Goal: Task Accomplishment & Management: Use online tool/utility

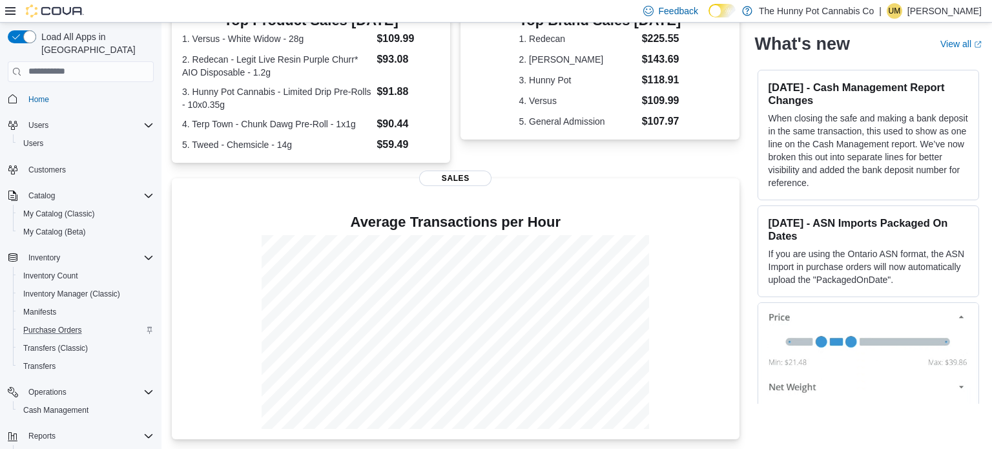
scroll to position [57, 0]
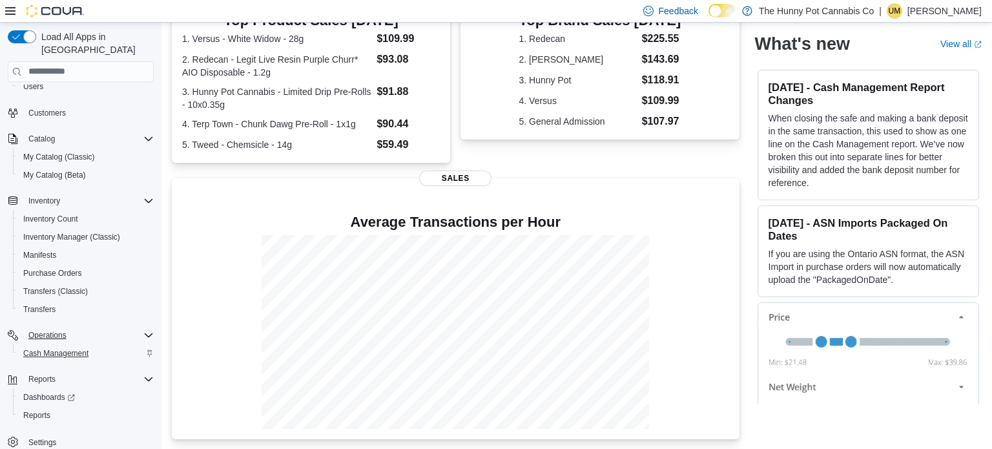
drag, startPoint x: 112, startPoint y: 323, endPoint x: 68, endPoint y: 343, distance: 47.7
click at [68, 343] on div "Operations Cash Management" at bounding box center [81, 344] width 146 height 36
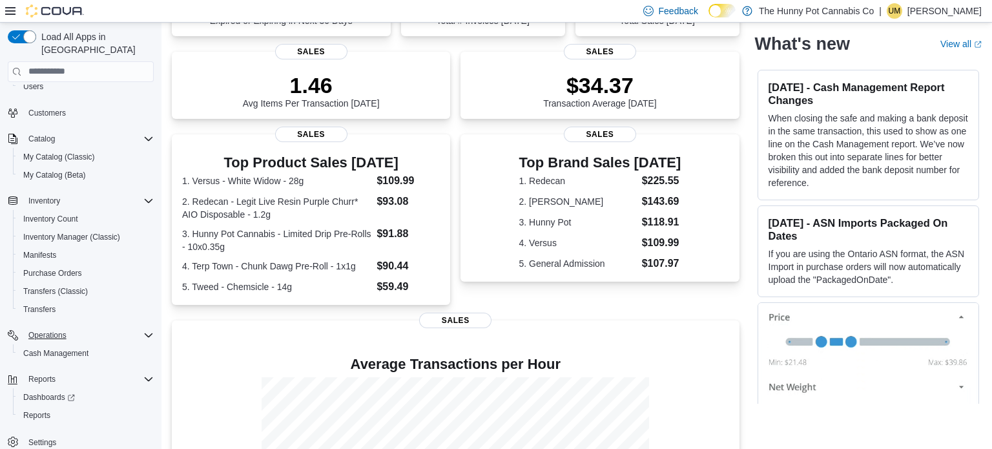
scroll to position [300, 0]
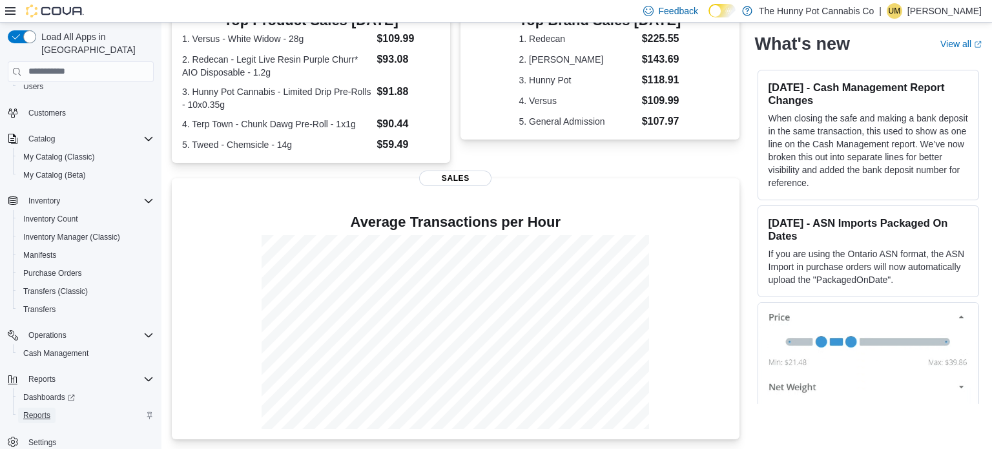
click at [50, 410] on span "Reports" at bounding box center [36, 415] width 27 height 10
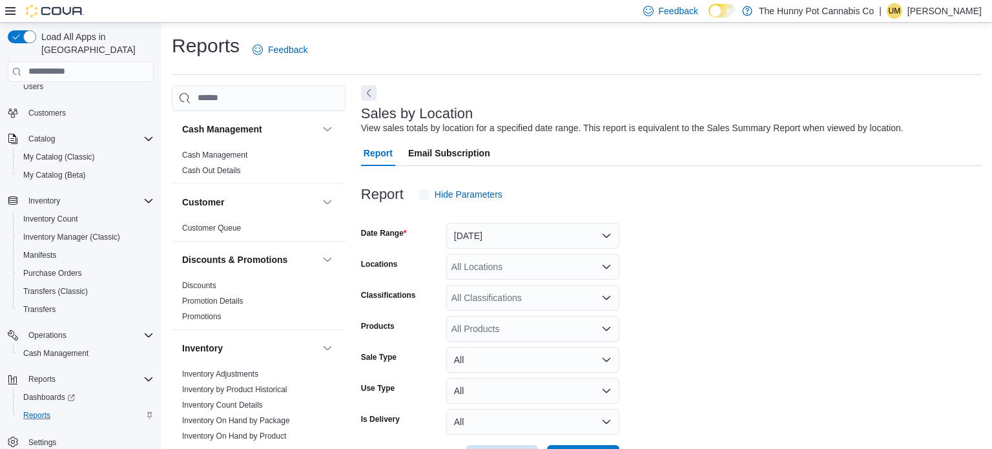
scroll to position [30, 0]
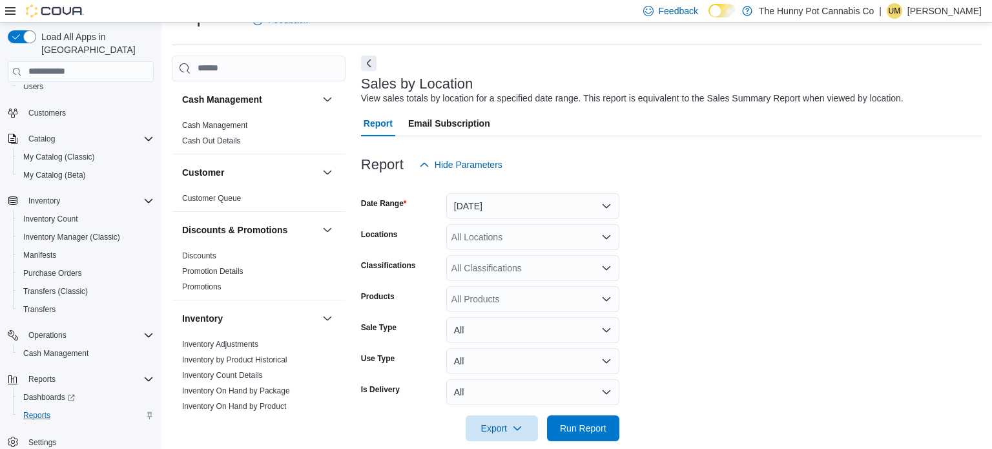
click at [465, 233] on div "All Locations" at bounding box center [532, 237] width 173 height 26
type input "****"
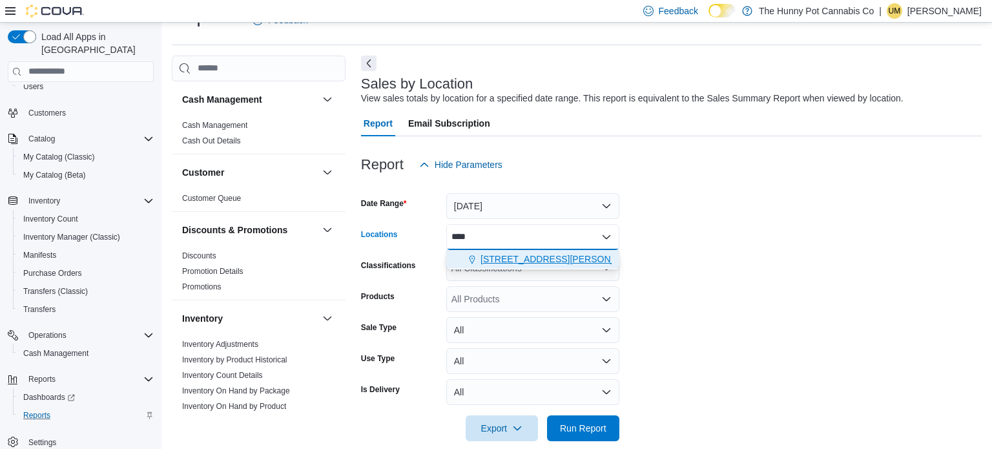
click at [464, 252] on div "[STREET_ADDRESS][PERSON_NAME][PERSON_NAME]" at bounding box center [533, 258] width 158 height 13
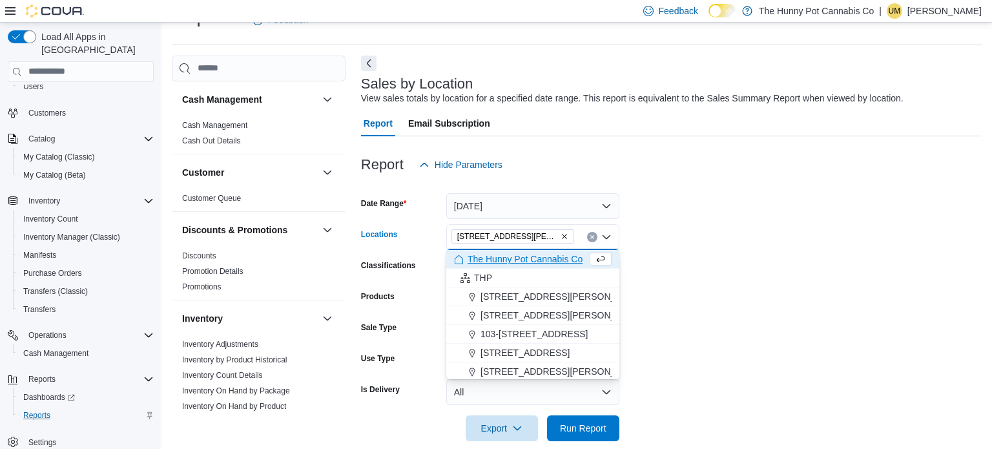
click at [750, 281] on form "Date Range [DATE] Locations [STREET_ADDRESS][PERSON_NAME][PERSON_NAME][PERSON_N…" at bounding box center [671, 309] width 621 height 263
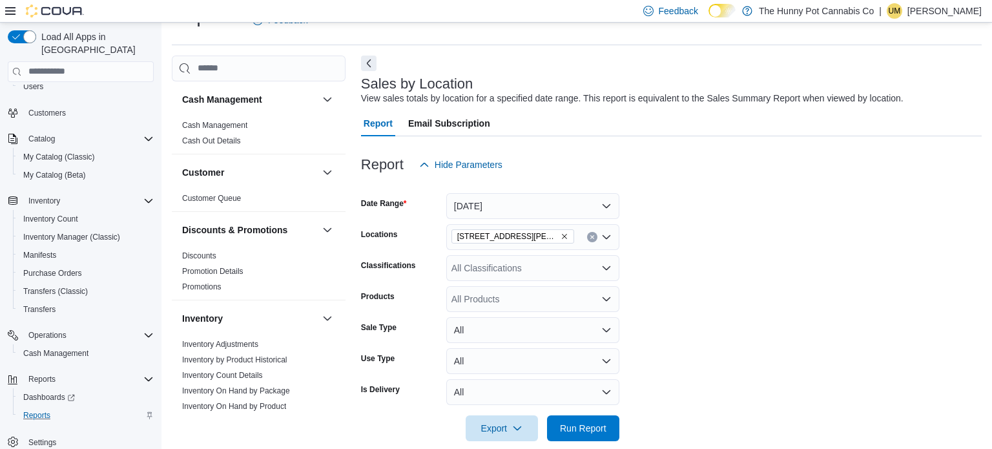
scroll to position [47, 0]
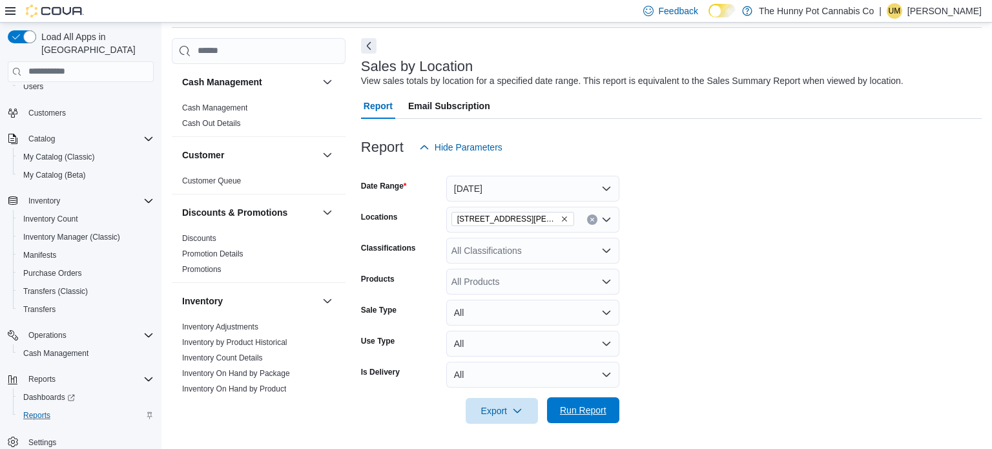
click at [588, 415] on span "Run Report" at bounding box center [583, 410] width 46 height 13
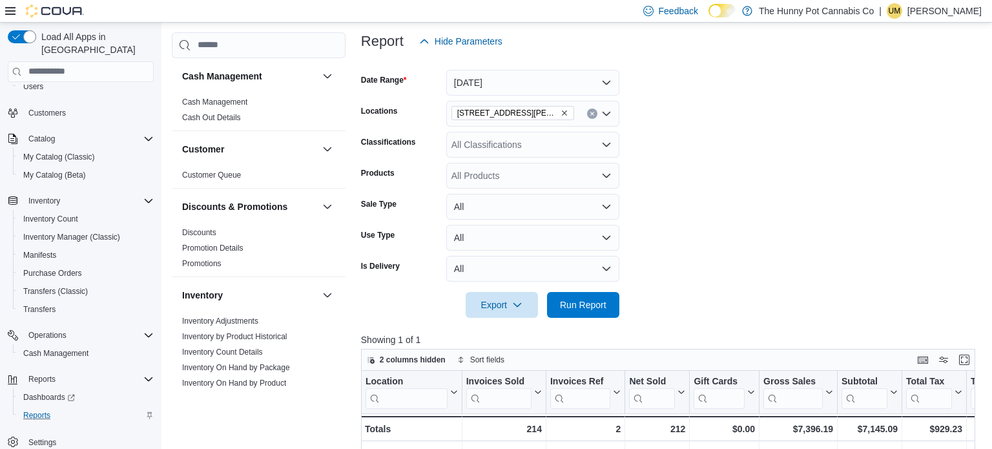
scroll to position [152, 0]
click at [548, 88] on button "[DATE]" at bounding box center [532, 83] width 173 height 26
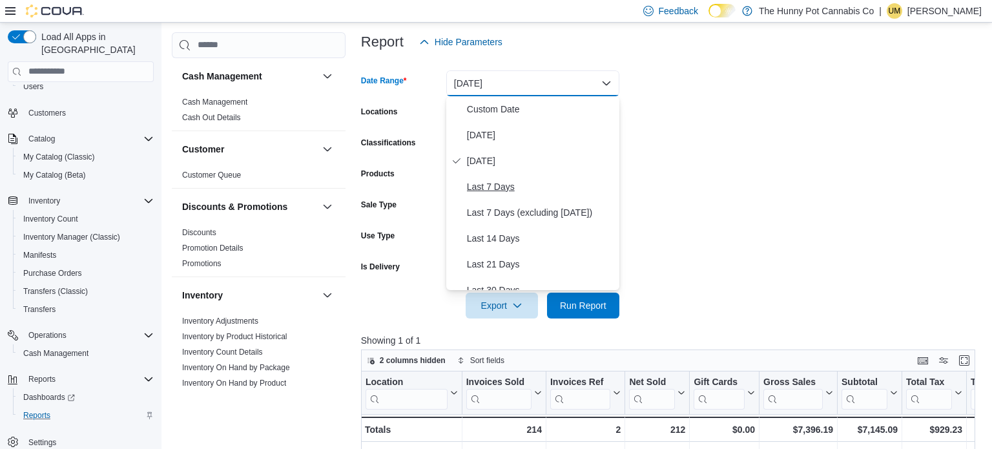
scroll to position [194, 0]
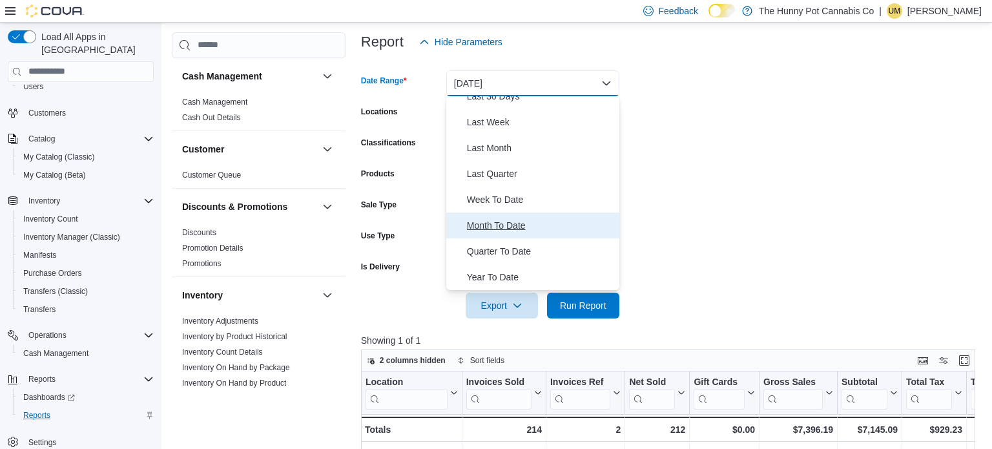
click at [497, 227] on span "Month To Date" at bounding box center [540, 225] width 147 height 15
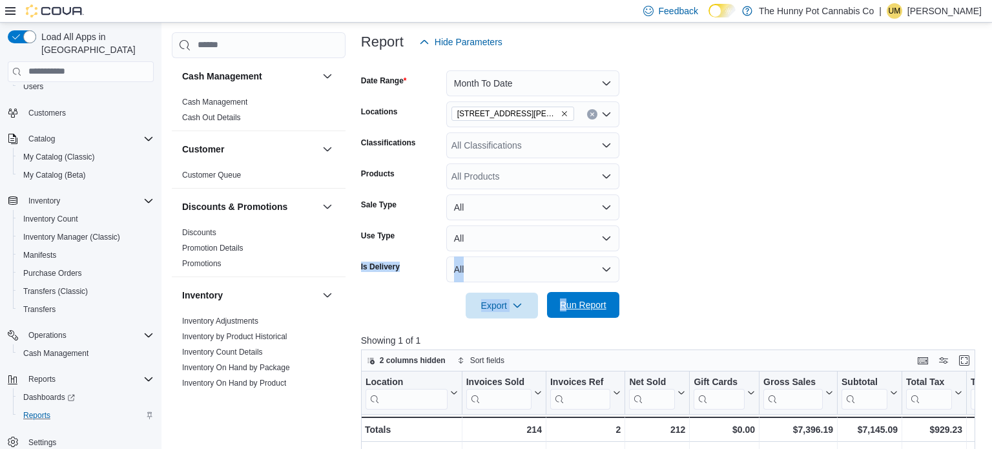
drag, startPoint x: 708, startPoint y: 222, endPoint x: 564, endPoint y: 292, distance: 160.0
click at [564, 292] on form "Date Range Month To Date Locations [STREET_ADDRESS][PERSON_NAME][PERSON_NAME] C…" at bounding box center [671, 186] width 621 height 263
click at [564, 292] on span "Run Report" at bounding box center [583, 305] width 57 height 26
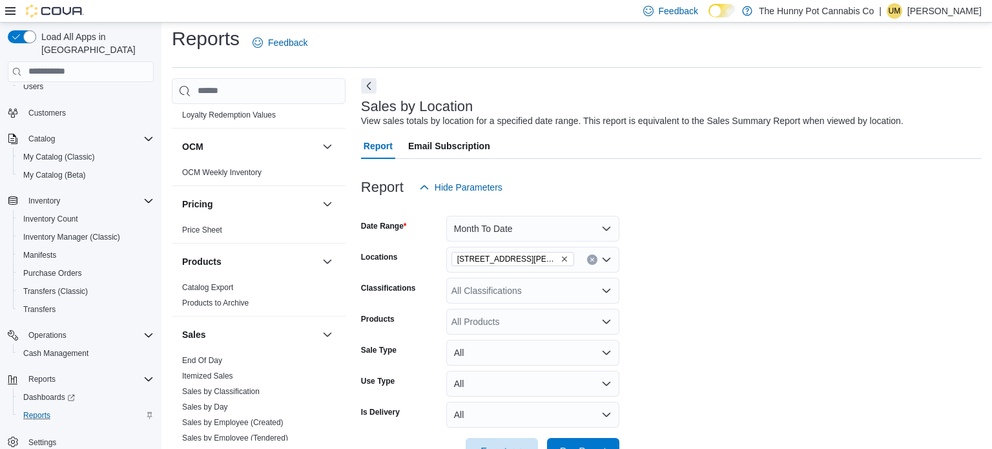
scroll to position [627, 0]
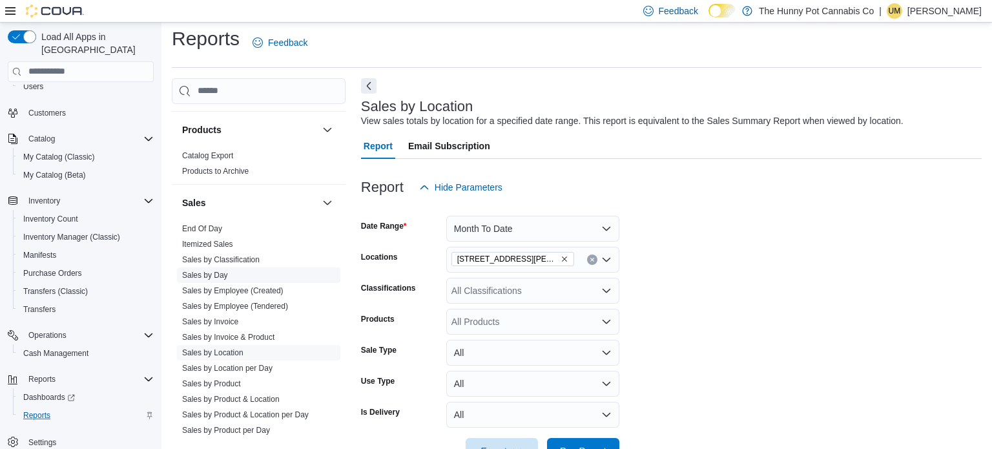
click at [213, 276] on link "Sales by Day" at bounding box center [205, 275] width 46 height 9
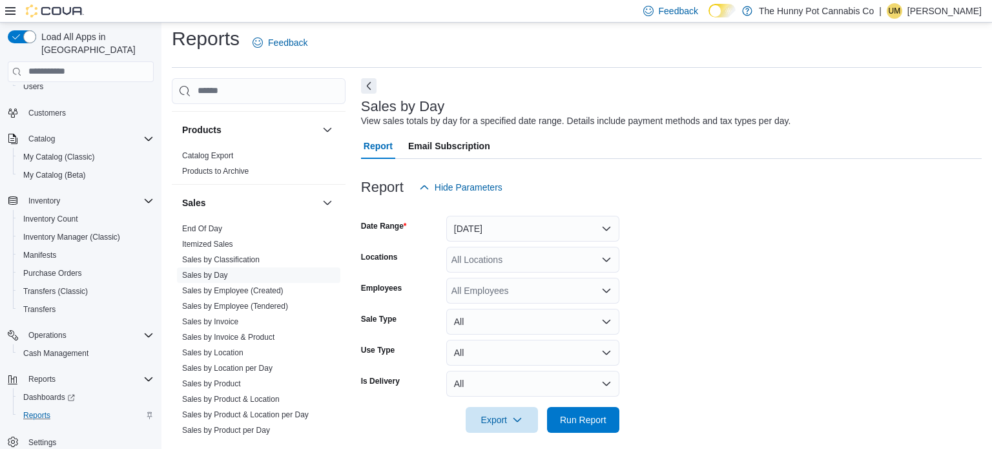
scroll to position [16, 0]
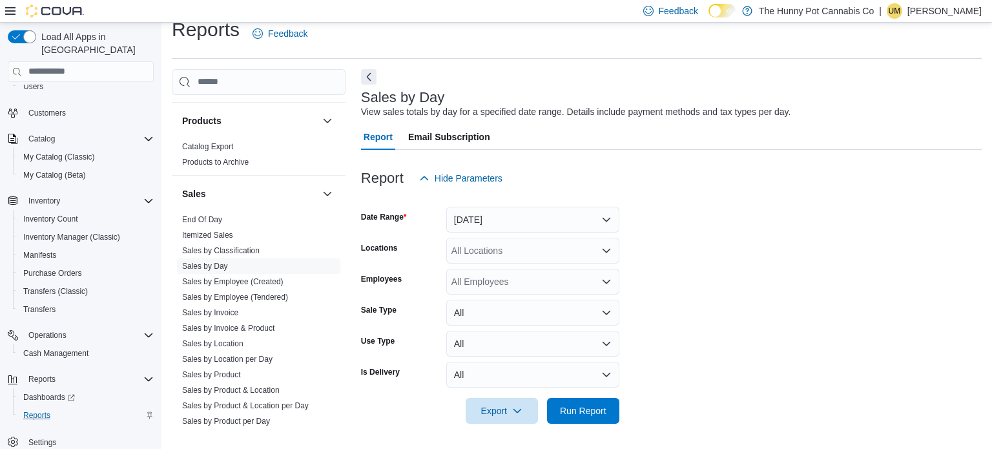
click at [520, 248] on div "All Locations" at bounding box center [532, 251] width 173 height 26
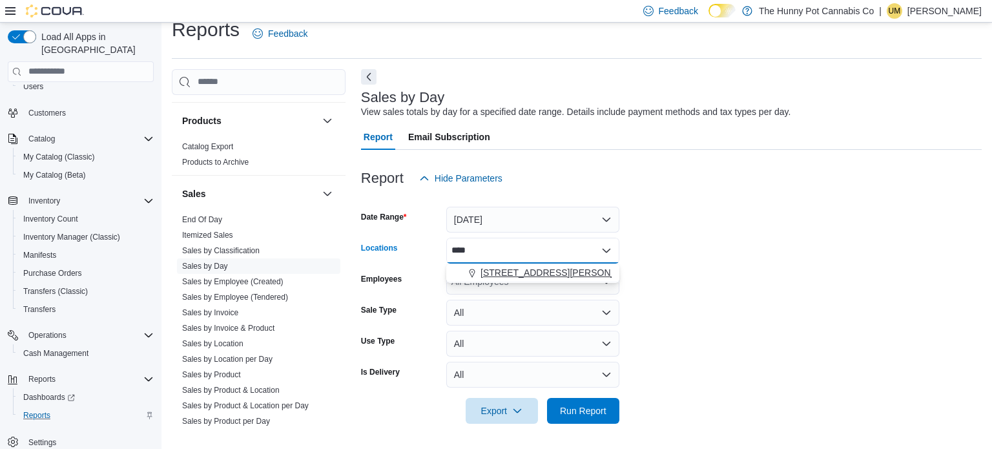
type input "****"
click at [511, 271] on span "[STREET_ADDRESS][PERSON_NAME][PERSON_NAME]" at bounding box center [599, 272] width 238 height 13
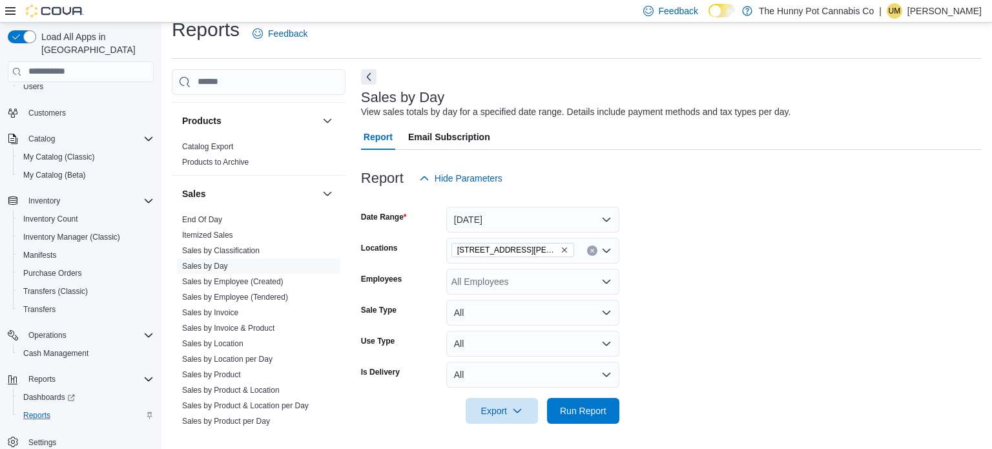
drag, startPoint x: 721, startPoint y: 254, endPoint x: 587, endPoint y: 217, distance: 139.4
click at [587, 217] on form "Date Range [DATE] Locations [STREET_ADDRESS][PERSON_NAME][PERSON_NAME] Employee…" at bounding box center [671, 307] width 621 height 232
click at [587, 217] on button "[DATE]" at bounding box center [532, 220] width 173 height 26
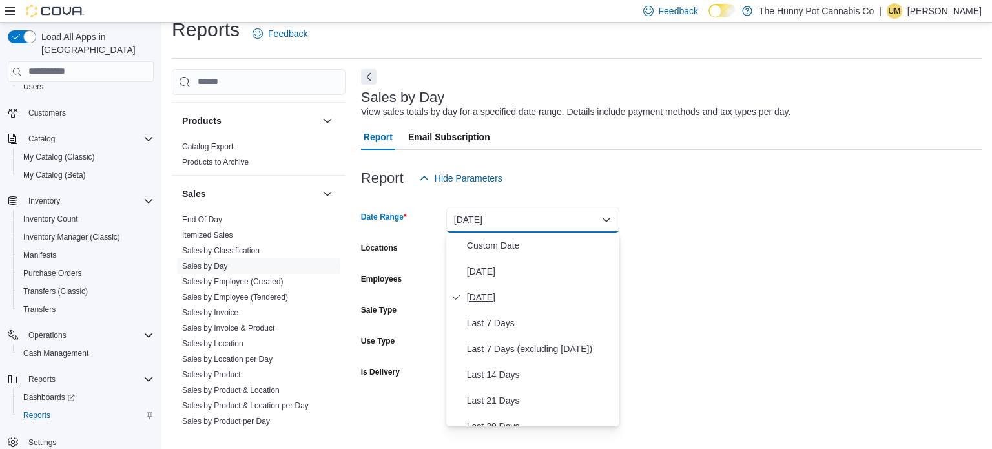
scroll to position [194, 0]
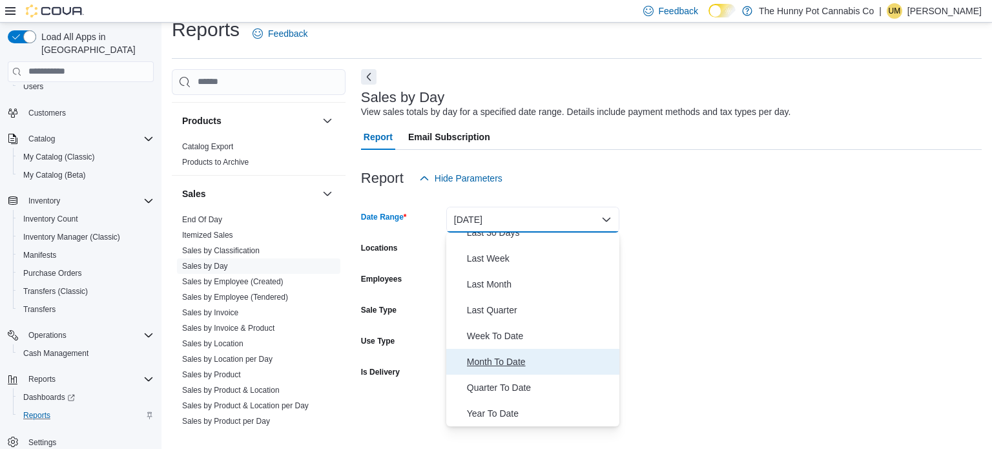
click at [488, 354] on span "Month To Date" at bounding box center [540, 361] width 147 height 15
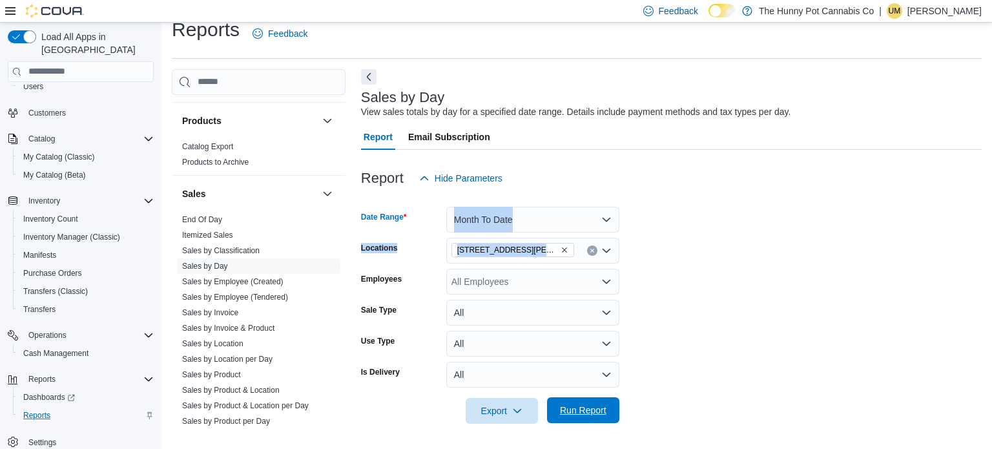
click at [567, 413] on span "Run Report" at bounding box center [583, 410] width 46 height 13
click at [727, 227] on form "Date Range Month To Date Locations [STREET_ADDRESS][PERSON_NAME][PERSON_NAME] E…" at bounding box center [671, 307] width 621 height 232
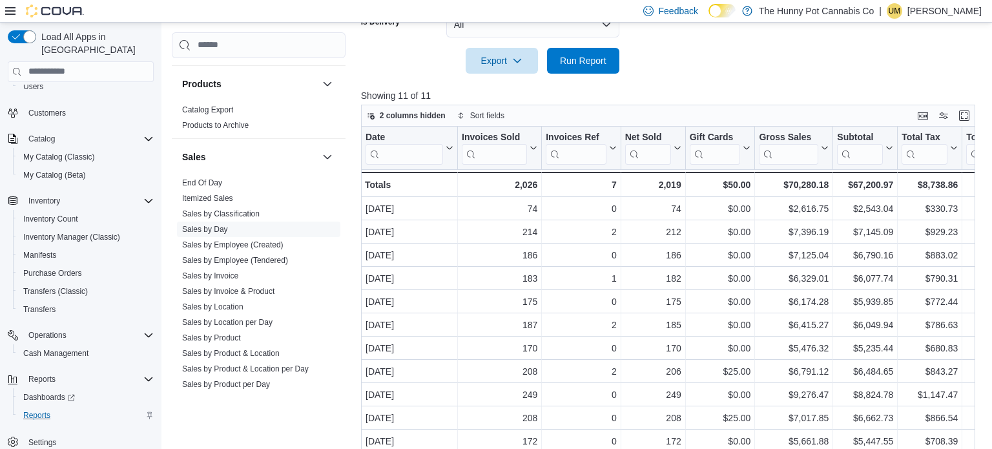
scroll to position [365, 0]
